Goal: Information Seeking & Learning: Learn about a topic

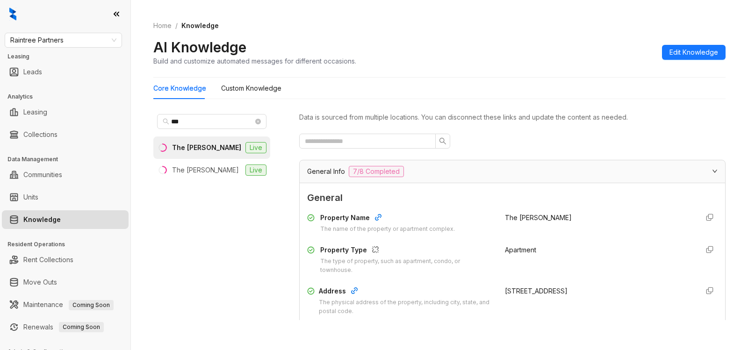
scroll to position [1985, 0]
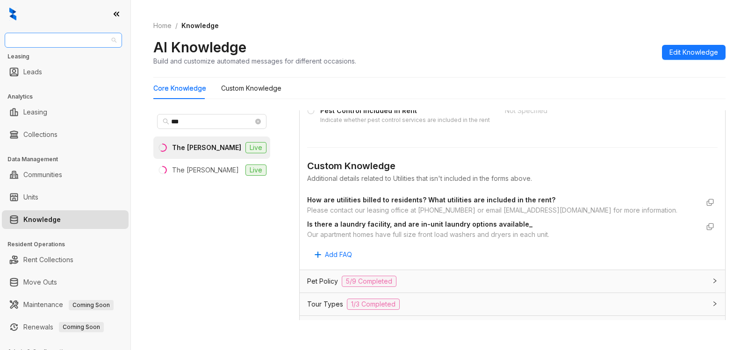
click at [84, 40] on span "Raintree Partners" at bounding box center [63, 40] width 106 height 14
type input "******"
click at [35, 54] on div "United Apartment Group" at bounding box center [63, 59] width 102 height 10
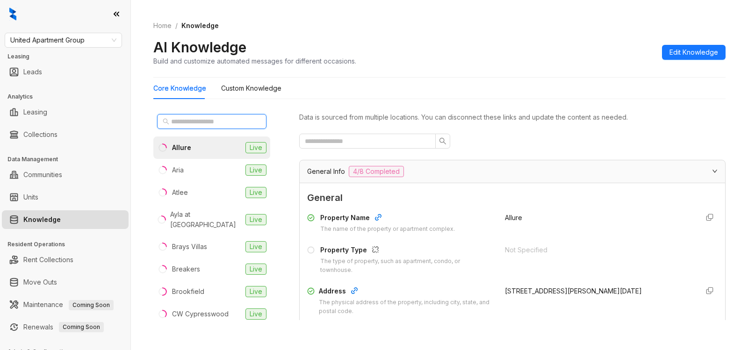
click at [194, 122] on input "text" at bounding box center [212, 121] width 82 height 10
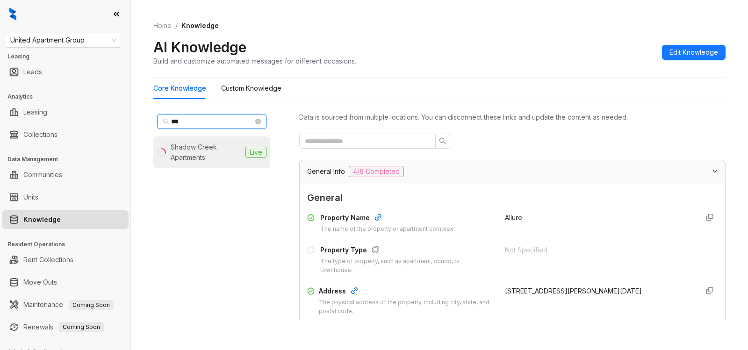
type input "***"
click at [196, 160] on div "Shadow Creek Apartments" at bounding box center [206, 152] width 71 height 21
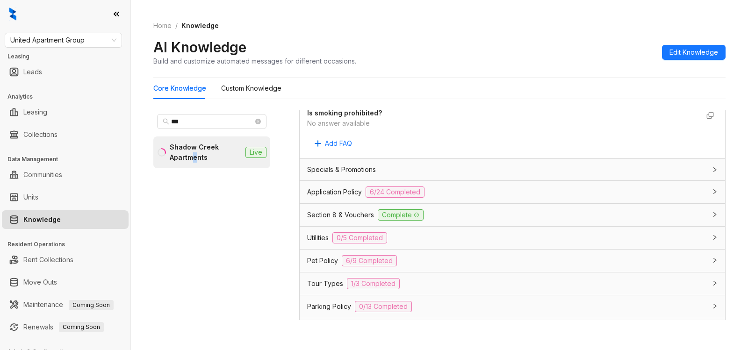
scroll to position [586, 0]
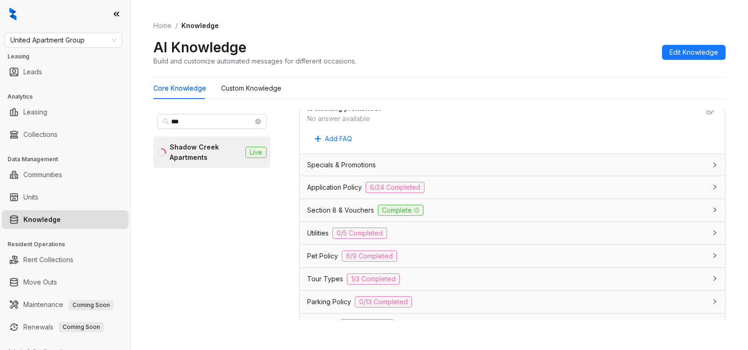
drag, startPoint x: 504, startPoint y: 193, endPoint x: 572, endPoint y: 223, distance: 74.7
click at [503, 192] on div "Application Policy 6/24 Completed" at bounding box center [506, 187] width 399 height 11
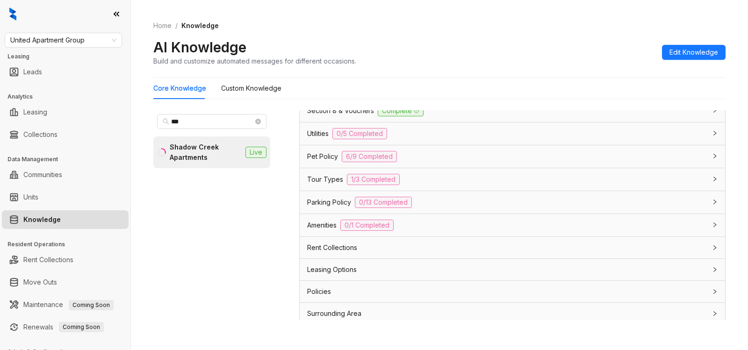
scroll to position [1840, 0]
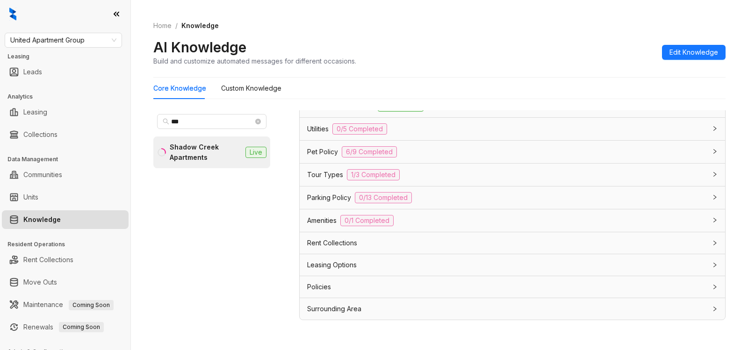
click at [561, 268] on div "Leasing Options" at bounding box center [506, 265] width 399 height 10
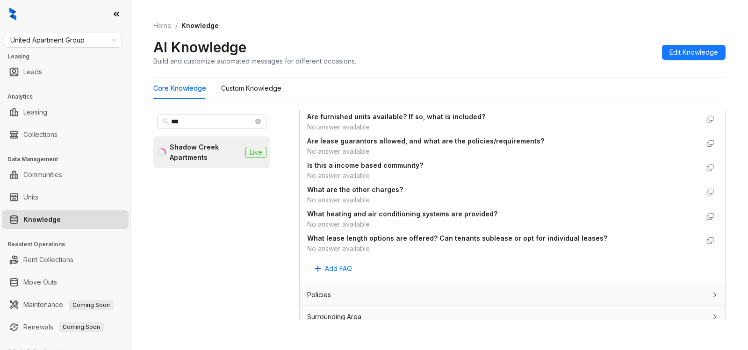
scroll to position [2057, 0]
